Goal: Browse casually: Explore the website without a specific task or goal

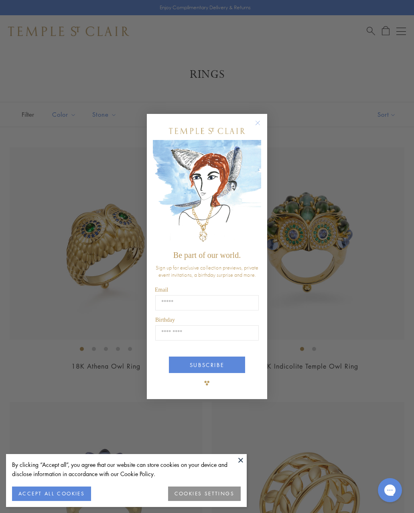
click at [261, 121] on circle "Close dialog" at bounding box center [258, 123] width 10 height 10
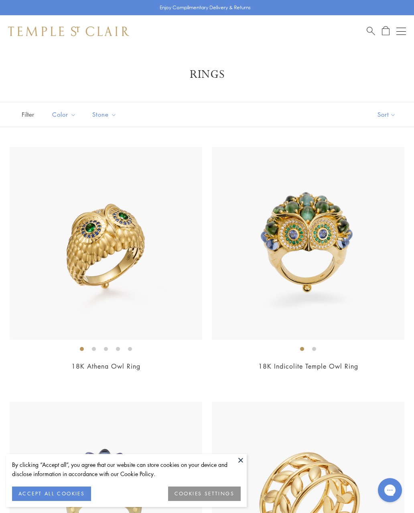
click at [134, 290] on img at bounding box center [106, 243] width 192 height 192
click at [114, 34] on img at bounding box center [68, 31] width 121 height 10
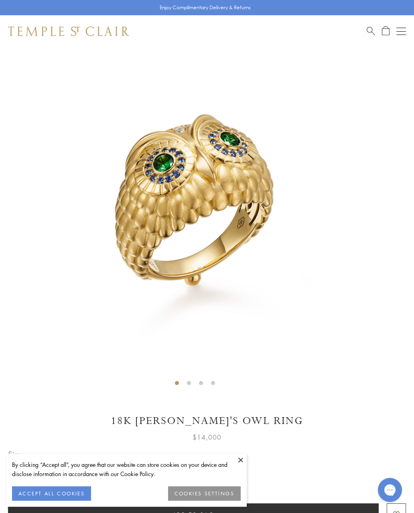
scroll to position [47, 0]
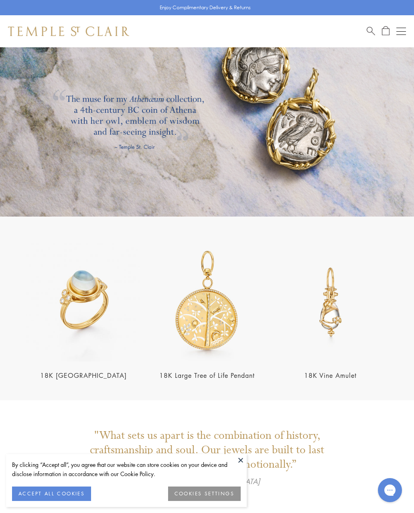
scroll to position [1127, 0]
click at [353, 292] on img at bounding box center [330, 302] width 119 height 119
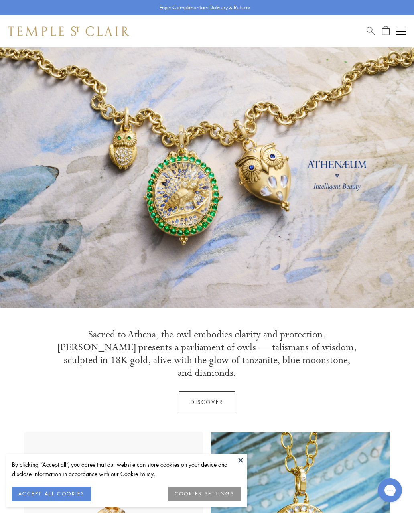
scroll to position [1127, 0]
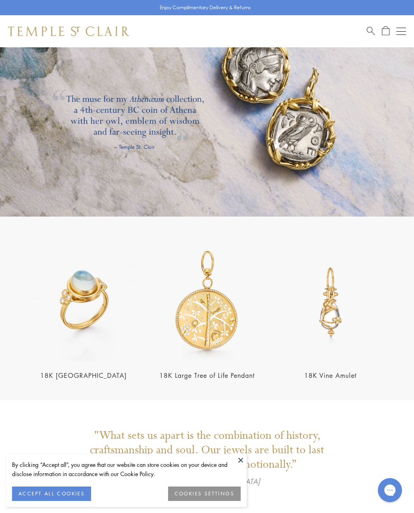
click at [410, 217] on section "18K Blue Moonstone Temple Ring 18K Large Tree of Life Pendant 18K Vine Amulet" at bounding box center [207, 309] width 414 height 184
click at [89, 307] on img at bounding box center [83, 302] width 119 height 119
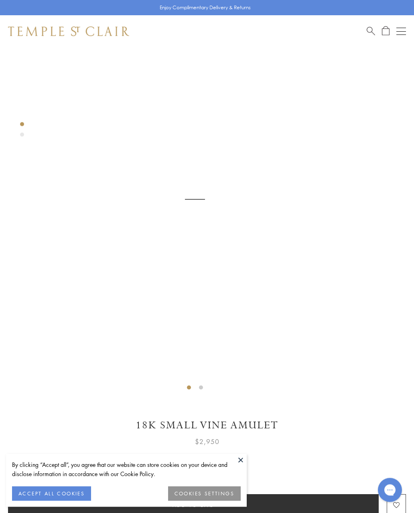
scroll to position [47, 0]
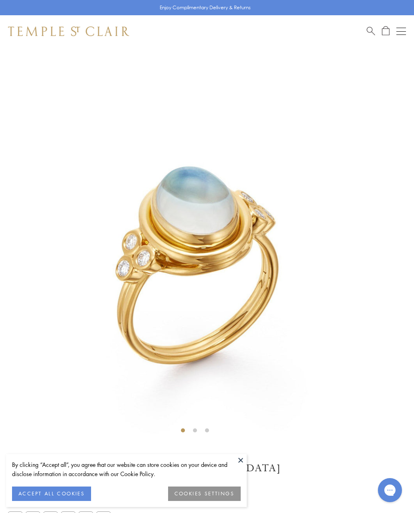
click at [90, 32] on img at bounding box center [68, 31] width 121 height 10
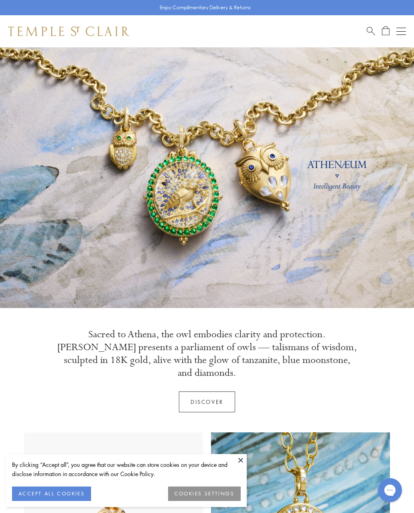
click at [97, 35] on img at bounding box center [68, 31] width 121 height 10
click at [412, 30] on div "Shop Shop Categories Amulets Pendants & Charms Lockets Chains & Leather Cords E…" at bounding box center [207, 31] width 414 height 32
click at [404, 31] on div "Open navigation" at bounding box center [401, 31] width 10 height 0
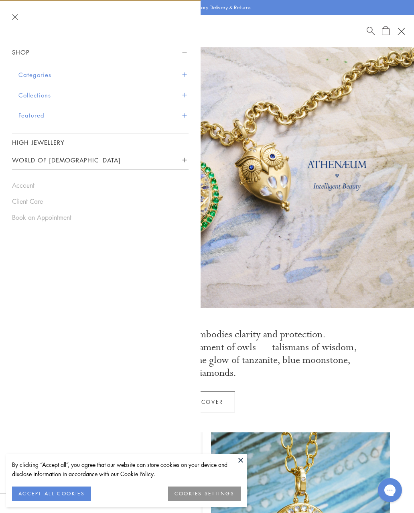
click at [51, 76] on button "Categories" at bounding box center [103, 75] width 170 height 20
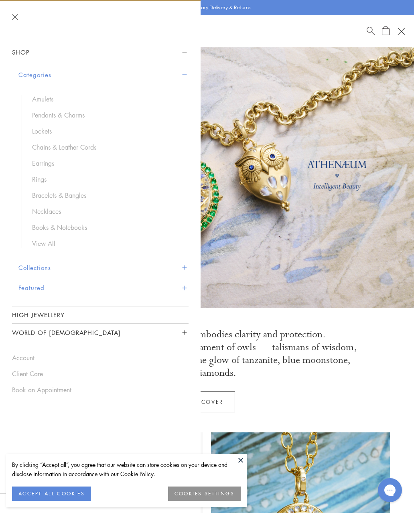
click at [42, 265] on button "Collections" at bounding box center [103, 267] width 170 height 20
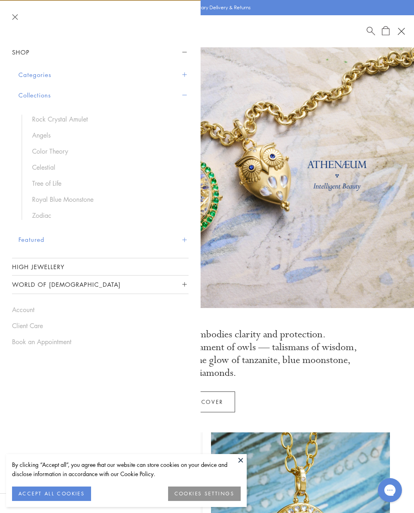
click at [78, 199] on link "Royal Blue Moonstone" at bounding box center [106, 199] width 148 height 9
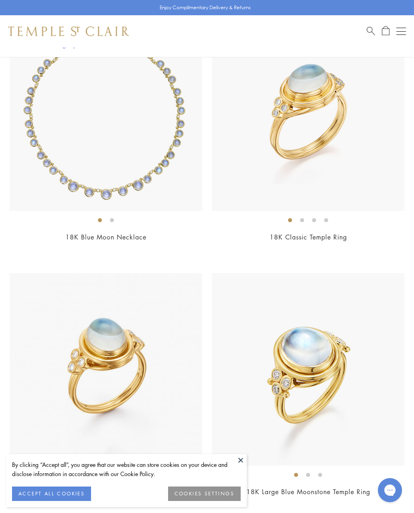
scroll to position [786, 0]
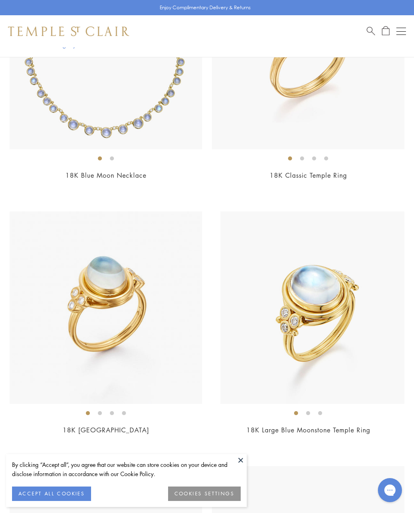
click at [373, 287] on img at bounding box center [316, 307] width 192 height 192
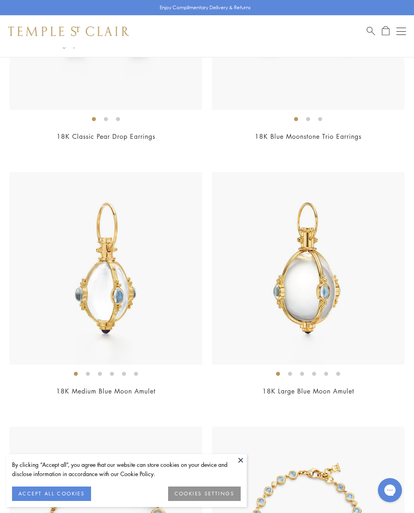
scroll to position [1433, 0]
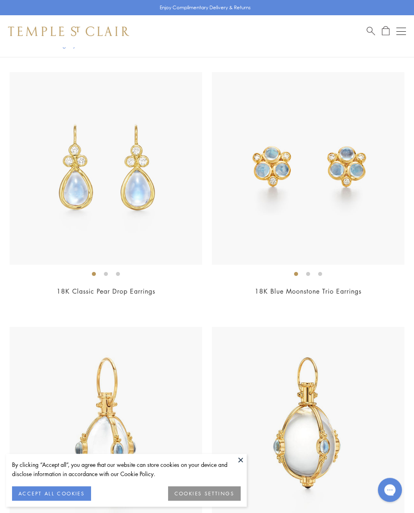
click at [145, 203] on img at bounding box center [106, 169] width 192 height 192
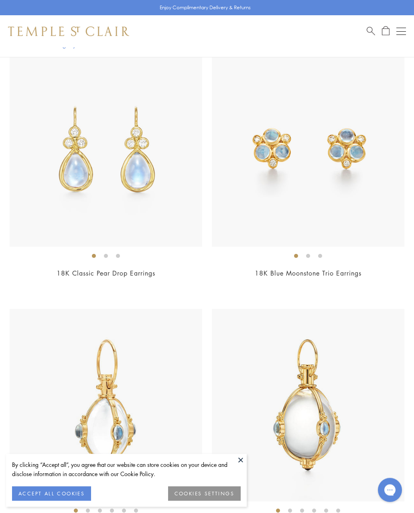
scroll to position [1451, 0]
click at [142, 186] on img at bounding box center [106, 151] width 192 height 192
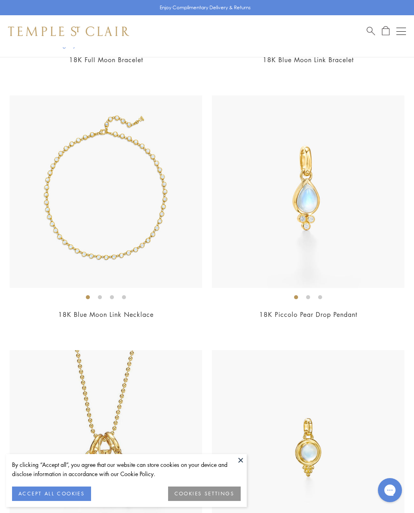
scroll to position [2227, 0]
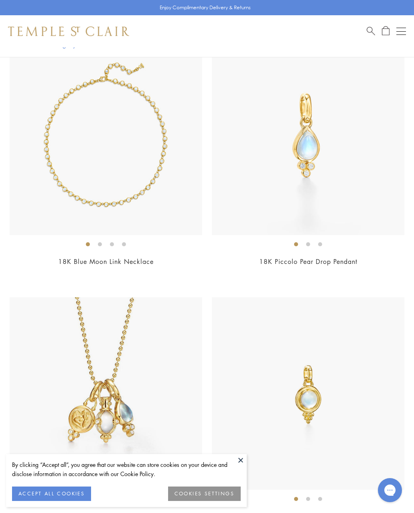
click at [122, 397] on img at bounding box center [106, 393] width 192 height 192
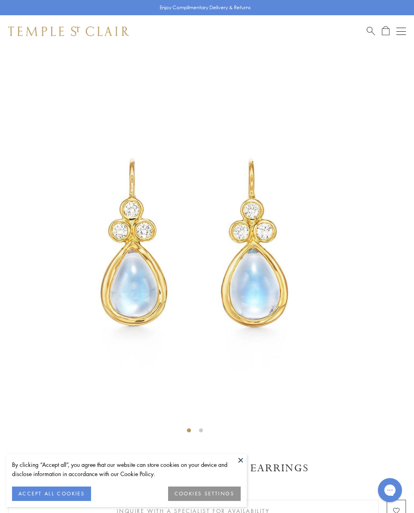
click at [375, 239] on img at bounding box center [197, 242] width 390 height 390
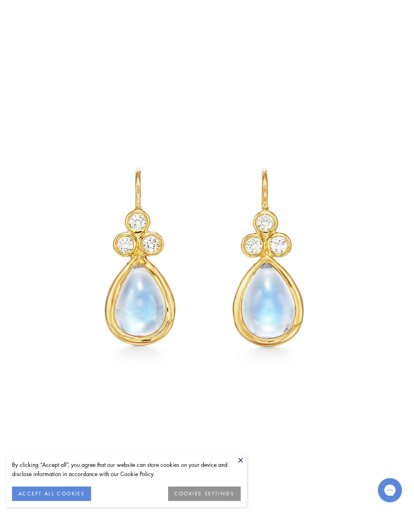
click at [61, 496] on button "ACCEPT ALL COOKIES" at bounding box center [51, 493] width 79 height 14
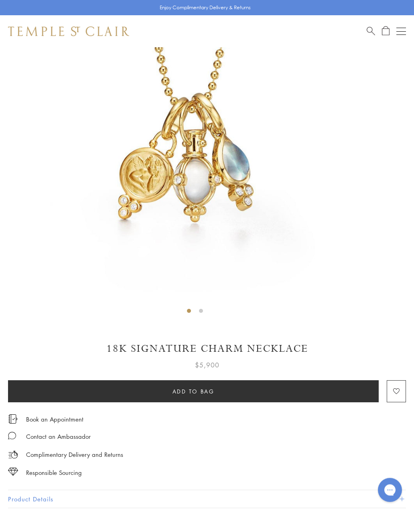
scroll to position [120, 0]
